Goal: Task Accomplishment & Management: Use online tool/utility

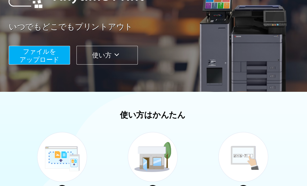
scroll to position [82, 0]
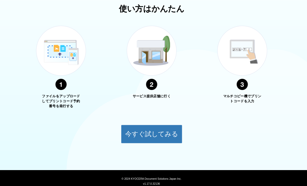
click at [133, 133] on button "今すぐ試してみる" at bounding box center [154, 131] width 60 height 18
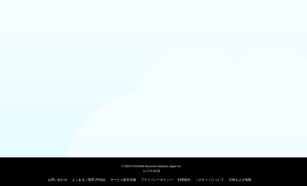
scroll to position [7, 0]
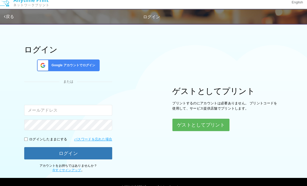
click at [209, 123] on button "ゲストとしてプリント" at bounding box center [202, 126] width 56 height 12
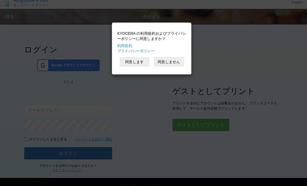
click at [132, 61] on button "同意します" at bounding box center [137, 64] width 29 height 9
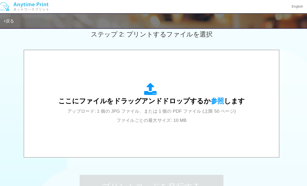
scroll to position [150, 0]
click at [212, 98] on span "参照" at bounding box center [218, 98] width 13 height 7
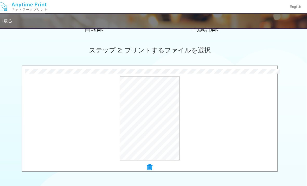
click at [151, 160] on icon at bounding box center [153, 162] width 5 height 7
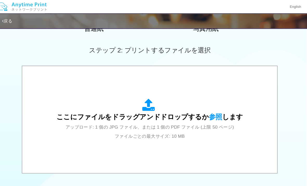
click at [213, 116] on span "参照" at bounding box center [218, 113] width 13 height 7
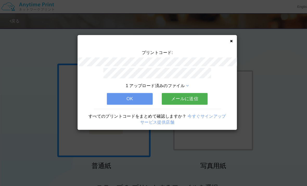
click at [115, 96] on button "OK" at bounding box center [126, 96] width 45 height 11
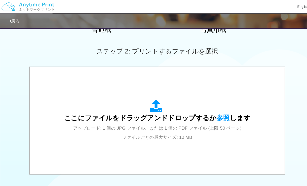
scroll to position [133, 0]
click at [213, 116] on span "参照" at bounding box center [218, 114] width 13 height 7
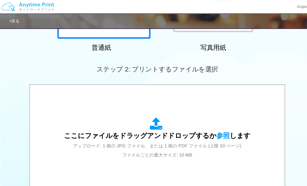
scroll to position [115, 0]
click at [212, 130] on span "参照" at bounding box center [218, 132] width 13 height 7
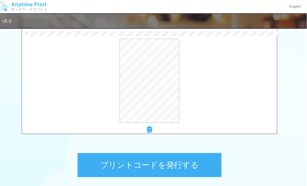
scroll to position [177, 0]
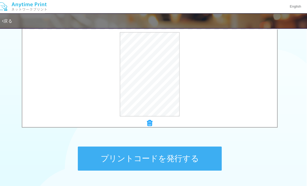
click at [109, 155] on button "プリントコードを発行する" at bounding box center [153, 154] width 141 height 23
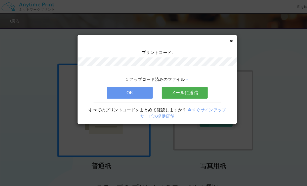
scroll to position [177, 0]
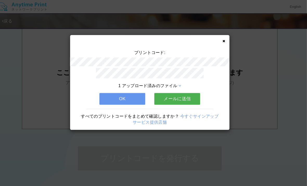
click at [113, 99] on button "OK" at bounding box center [126, 96] width 45 height 11
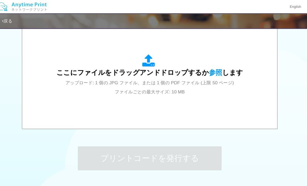
click at [212, 73] on span "参照" at bounding box center [218, 70] width 13 height 7
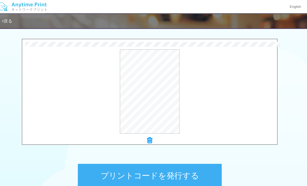
scroll to position [169, 0]
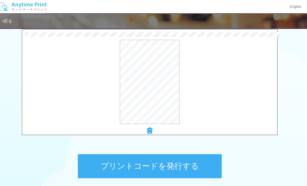
click at [151, 127] on icon at bounding box center [153, 127] width 5 height 7
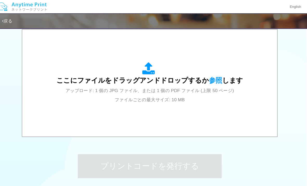
click at [212, 77] on span "参照" at bounding box center [218, 78] width 13 height 7
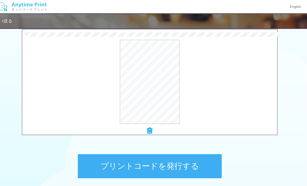
click at [115, 164] on button "プリントコードを発行する" at bounding box center [153, 161] width 141 height 23
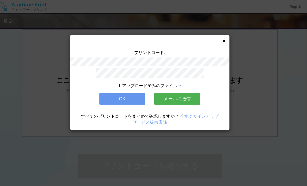
click at [106, 94] on button "OK" at bounding box center [126, 96] width 45 height 11
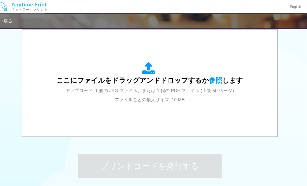
click at [212, 80] on span "参照" at bounding box center [218, 78] width 13 height 7
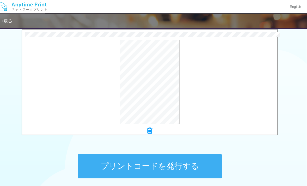
click at [123, 161] on button "プリントコードを発行する" at bounding box center [153, 161] width 141 height 23
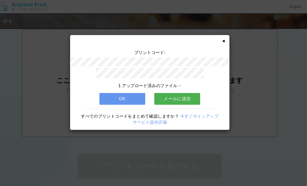
click at [125, 95] on button "OK" at bounding box center [126, 96] width 45 height 11
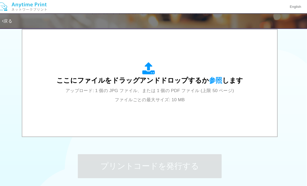
click at [212, 80] on span "参照" at bounding box center [218, 78] width 13 height 7
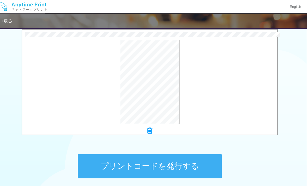
click at [130, 168] on button "プリントコードを発行する" at bounding box center [153, 161] width 141 height 23
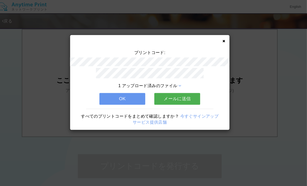
click at [112, 95] on button "OK" at bounding box center [126, 96] width 45 height 11
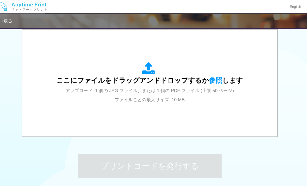
click at [212, 80] on span "参照" at bounding box center [218, 78] width 13 height 7
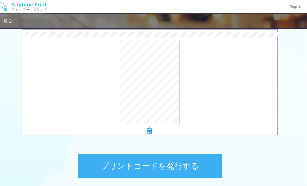
click at [114, 163] on button "プリントコードを発行する" at bounding box center [153, 161] width 141 height 23
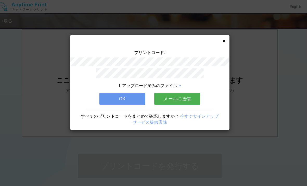
click at [107, 99] on button "OK" at bounding box center [126, 96] width 45 height 11
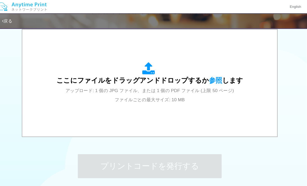
scroll to position [152, 0]
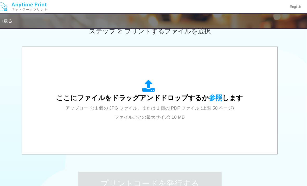
click at [212, 98] on span "参照" at bounding box center [218, 95] width 13 height 7
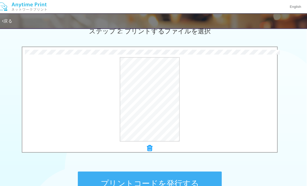
click at [160, 180] on button "プリントコードを発行する" at bounding box center [153, 178] width 141 height 23
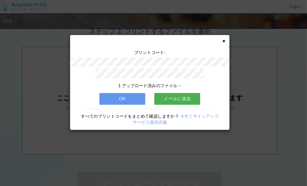
click at [110, 92] on button "OK" at bounding box center [126, 96] width 45 height 11
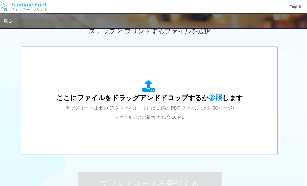
click at [212, 95] on span "参照" at bounding box center [218, 95] width 13 height 7
click at [212, 94] on span "参照" at bounding box center [218, 95] width 13 height 7
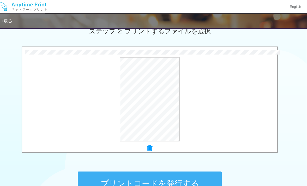
click at [130, 182] on button "プリントコードを発行する" at bounding box center [153, 178] width 141 height 23
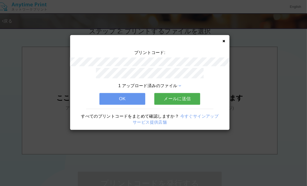
click at [115, 94] on button "OK" at bounding box center [126, 96] width 45 height 11
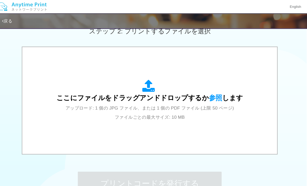
click at [212, 93] on span "参照" at bounding box center [218, 95] width 13 height 7
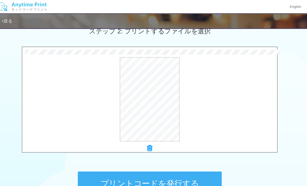
click at [132, 183] on button "プリントコードを発行する" at bounding box center [153, 178] width 141 height 23
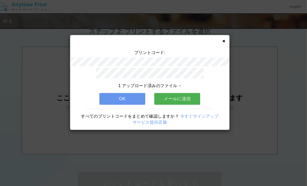
click at [112, 96] on button "OK" at bounding box center [126, 96] width 45 height 11
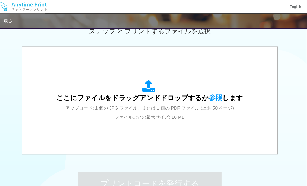
click at [207, 101] on div "ここにファイルをドラッグアンドドロップするか 参照 します アップロード: 1 個の JPG ファイル、または 1 個の PDF ファイル (上限 50 ペー…" at bounding box center [154, 98] width 182 height 41
click at [212, 95] on span "参照" at bounding box center [218, 95] width 13 height 7
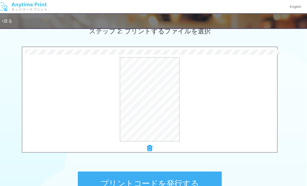
click at [100, 179] on button "プリントコードを発行する" at bounding box center [153, 178] width 141 height 23
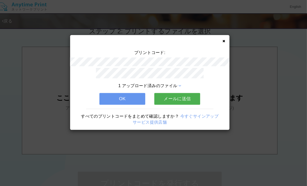
click at [107, 92] on button "OK" at bounding box center [126, 96] width 45 height 11
